Goal: Check status

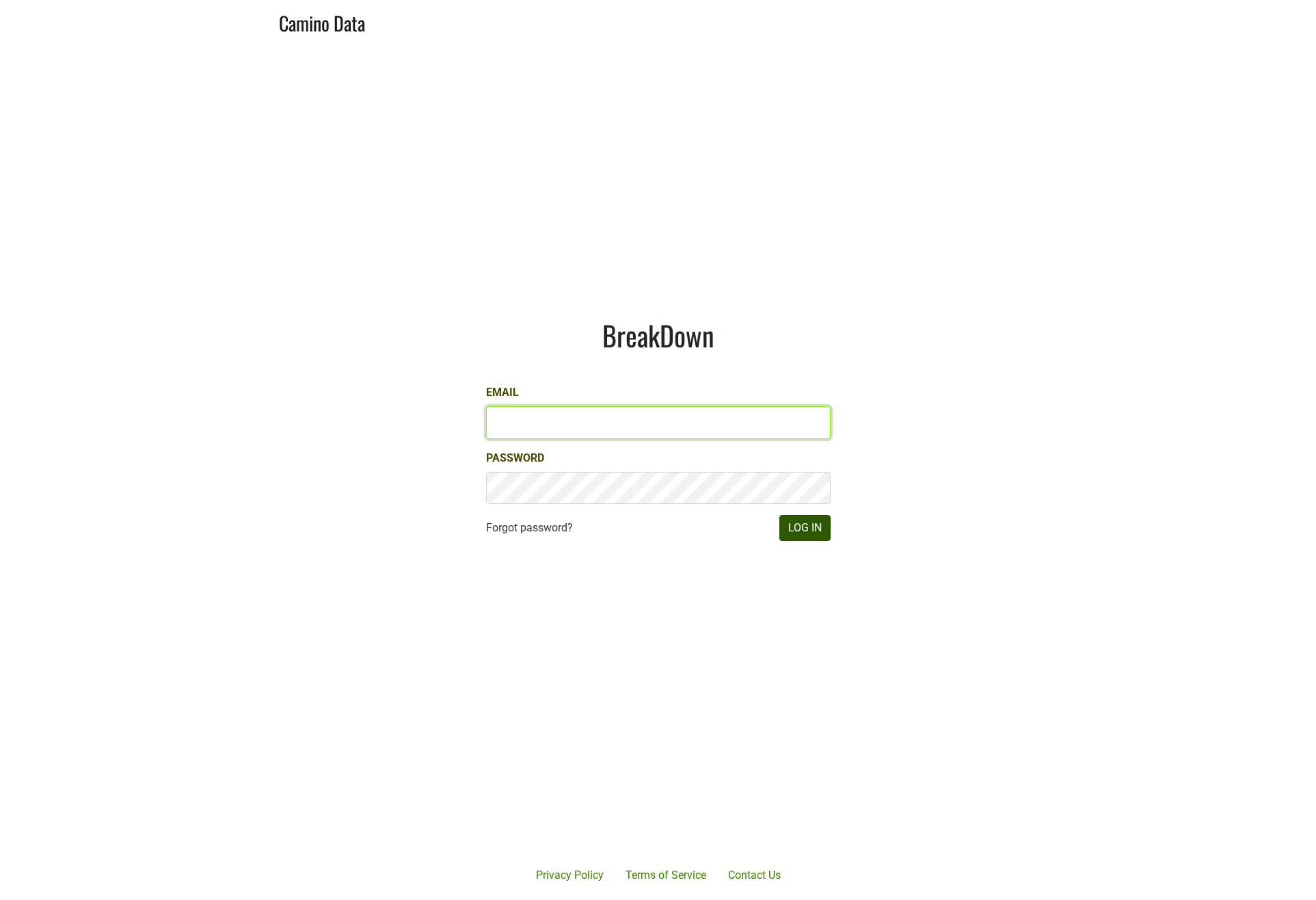
type input "jill@matthiasson.com"
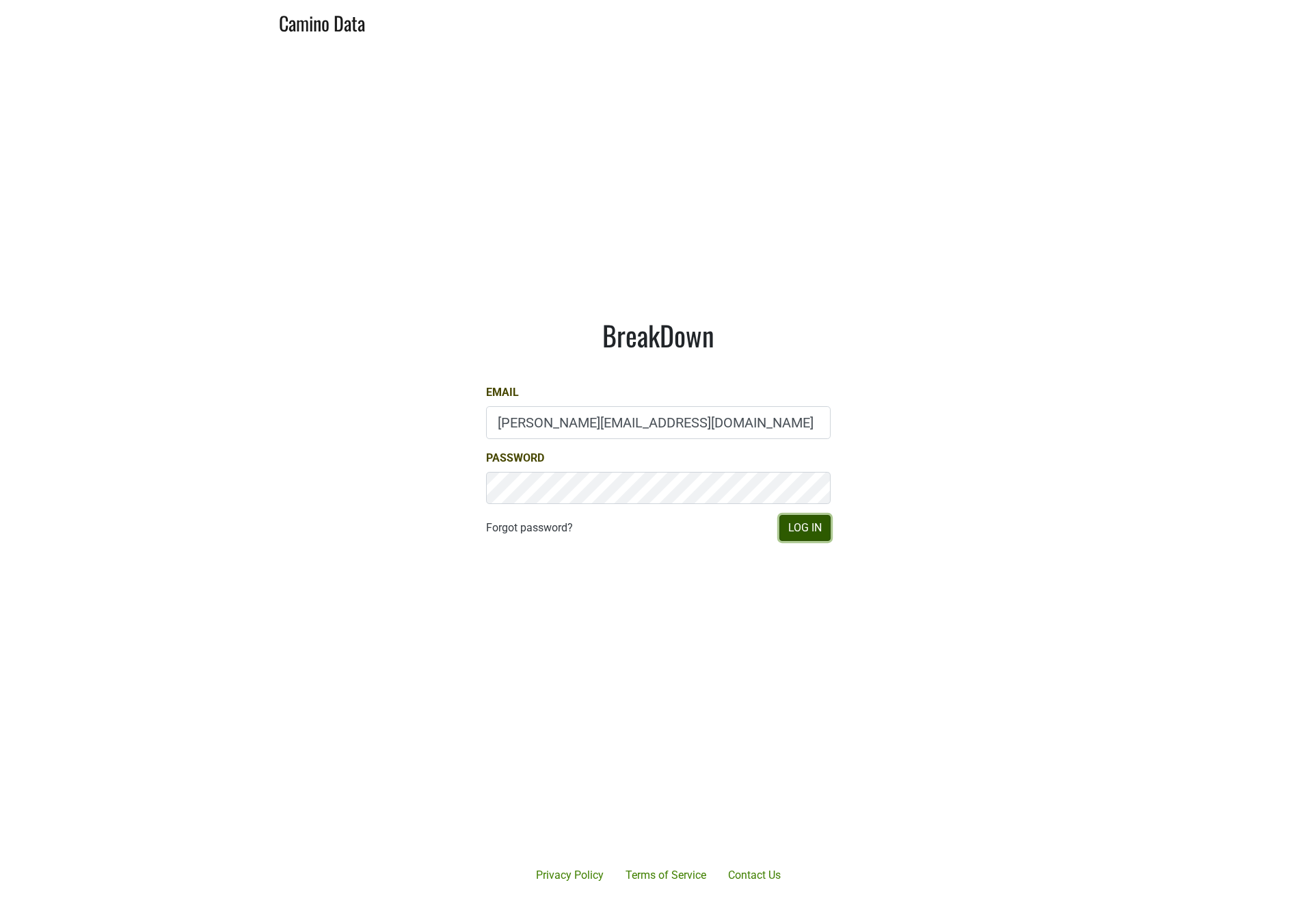
click at [808, 539] on button "Log In" at bounding box center [805, 528] width 51 height 26
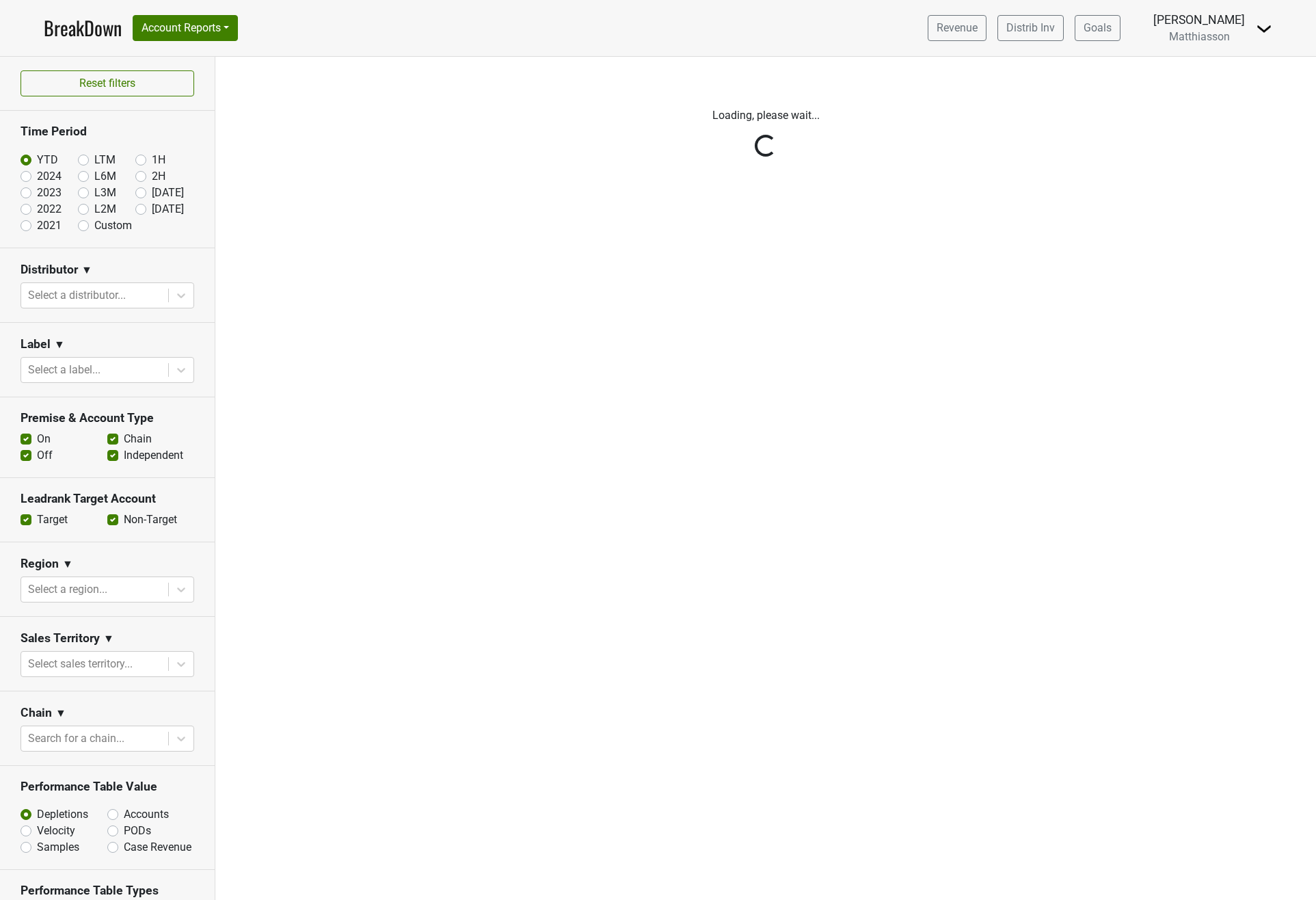
click at [131, 194] on div "Reset filters Time Period YTD LTM 1H 2024 L6M 2H 2023 L3M [DATE] '25 2022 L2M A…" at bounding box center [108, 478] width 216 height 843
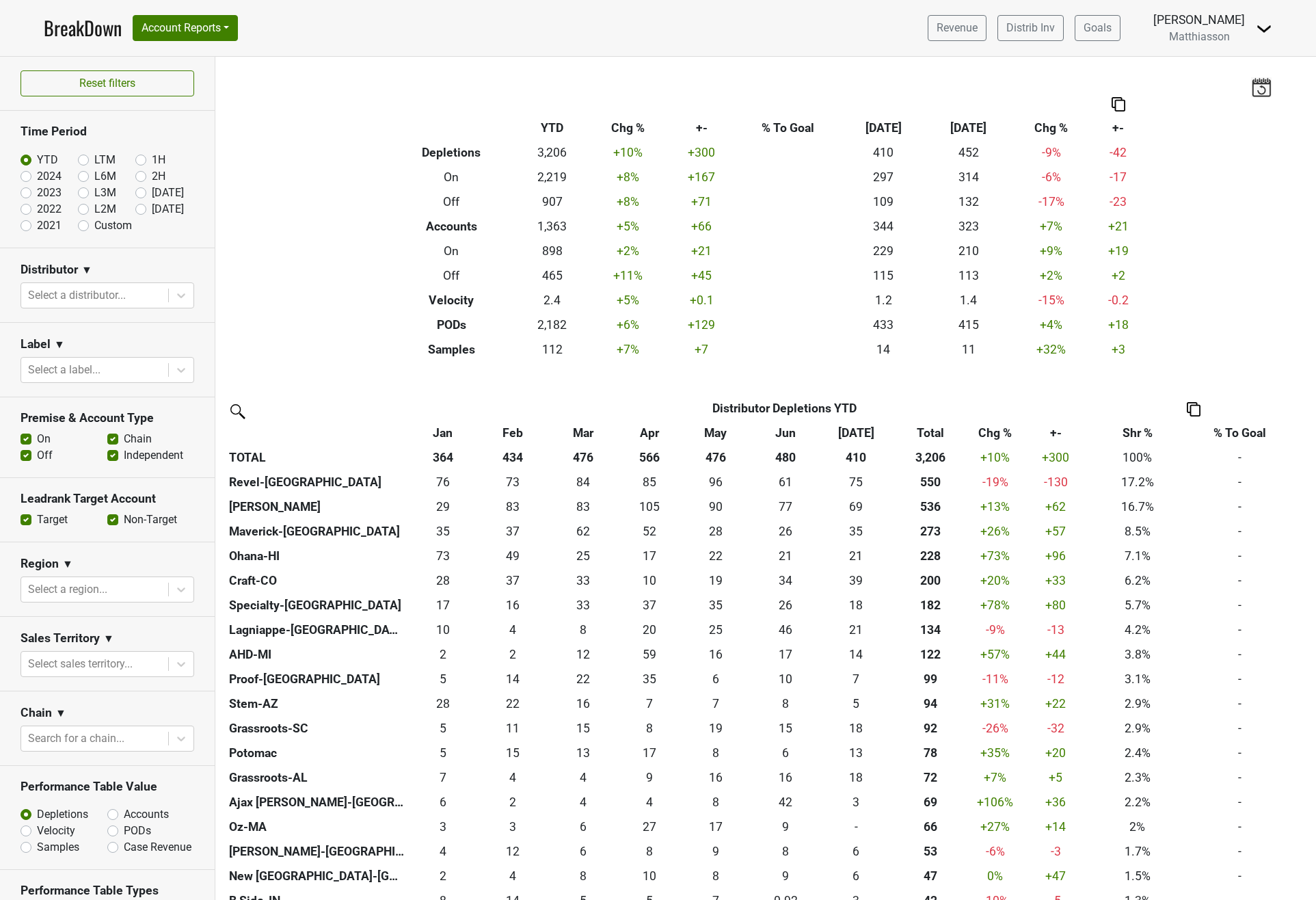
click at [152, 195] on label "[DATE]" at bounding box center [167, 193] width 32 height 16
click at [135, 195] on input "[DATE]" at bounding box center [162, 191] width 54 height 14
radio input "true"
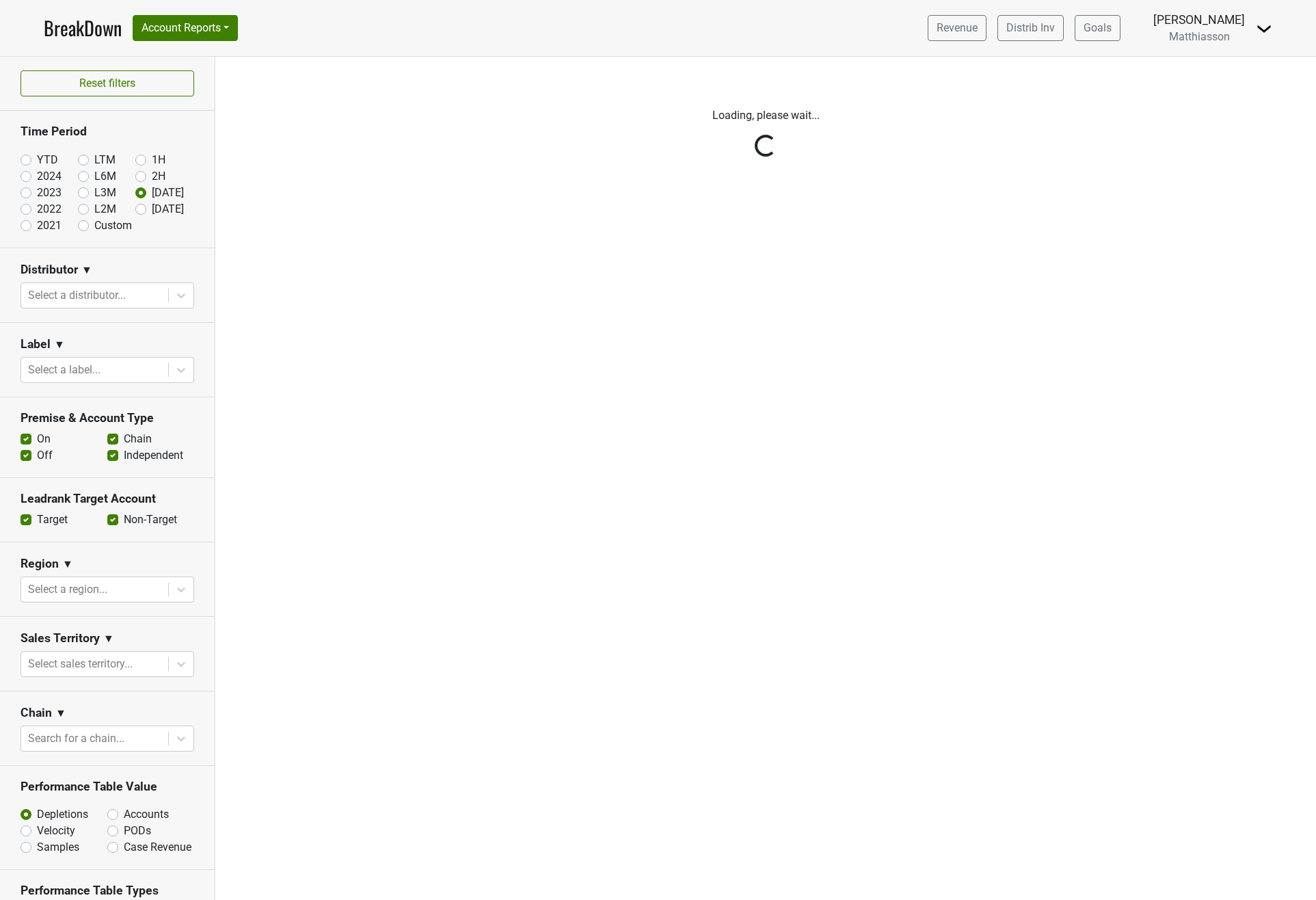
click at [113, 293] on div "Reset filters Time Period YTD LTM 1H 2024 L6M 2H 2023 L3M [DATE] '25 2022 L2M A…" at bounding box center [108, 478] width 216 height 843
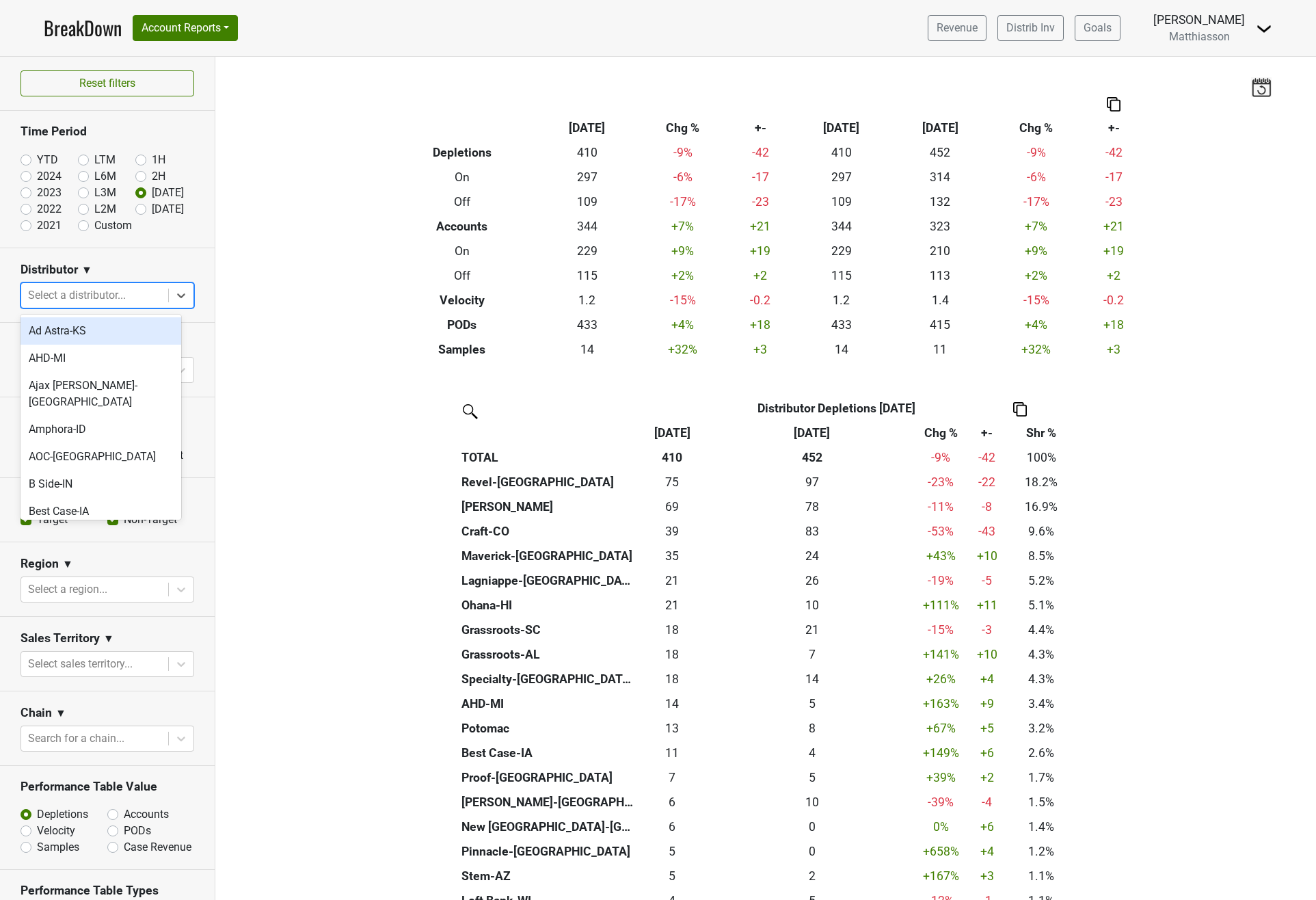
click at [113, 293] on div at bounding box center [95, 295] width 133 height 19
type input "la"
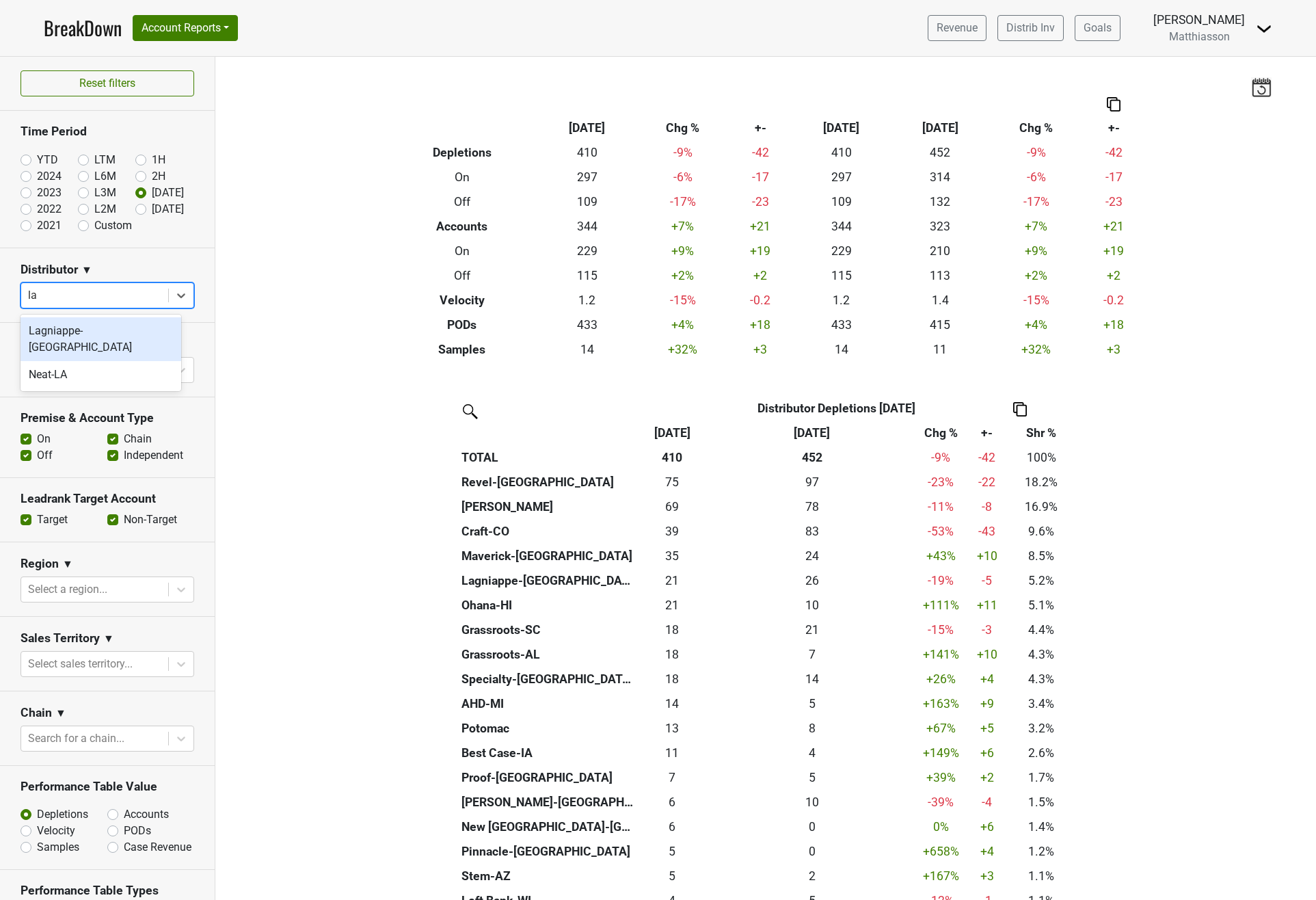
click at [113, 325] on div "Lagniappe-[GEOGRAPHIC_DATA]" at bounding box center [100, 338] width 161 height 44
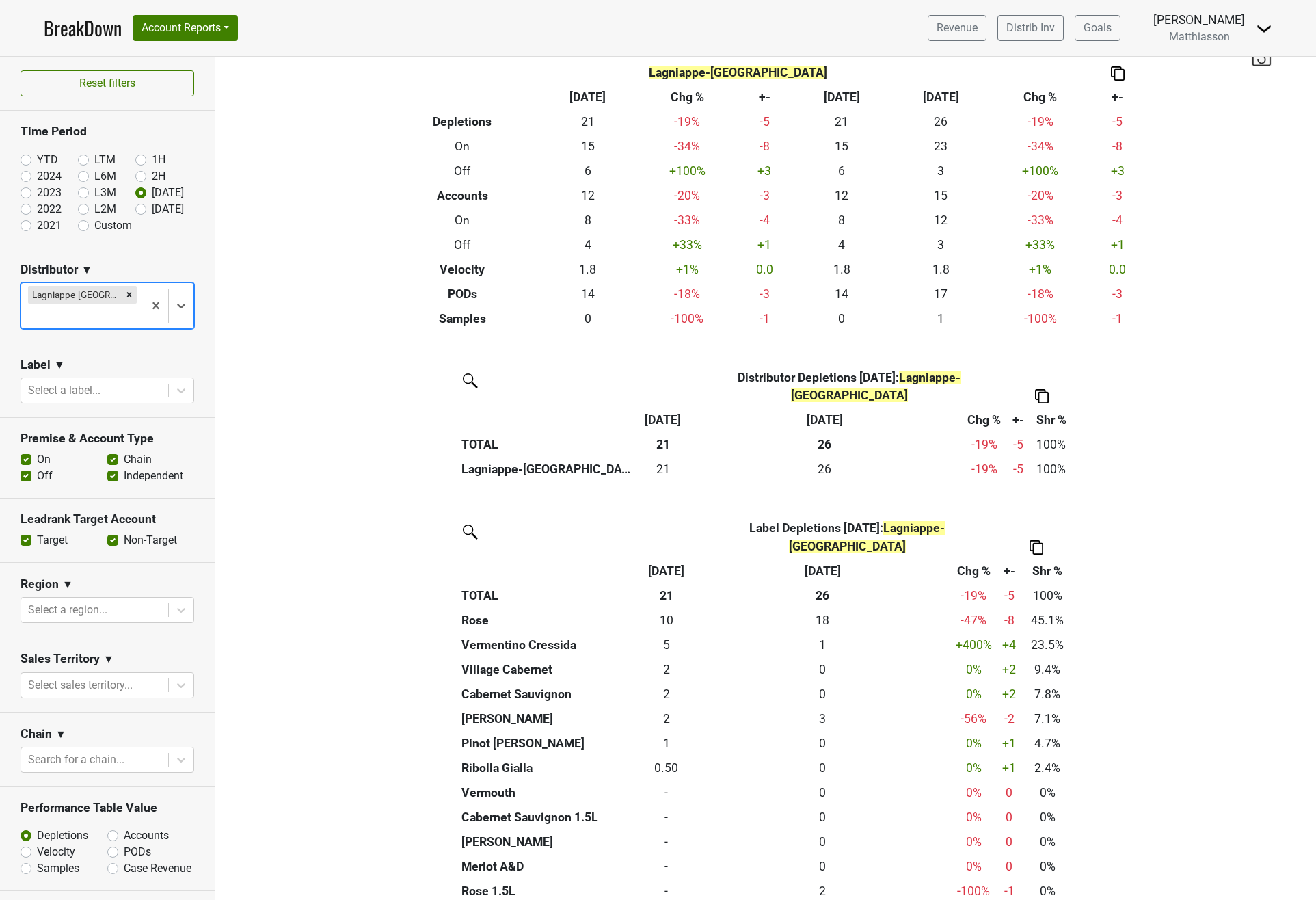
scroll to position [74, 0]
